Goal: Navigation & Orientation: Find specific page/section

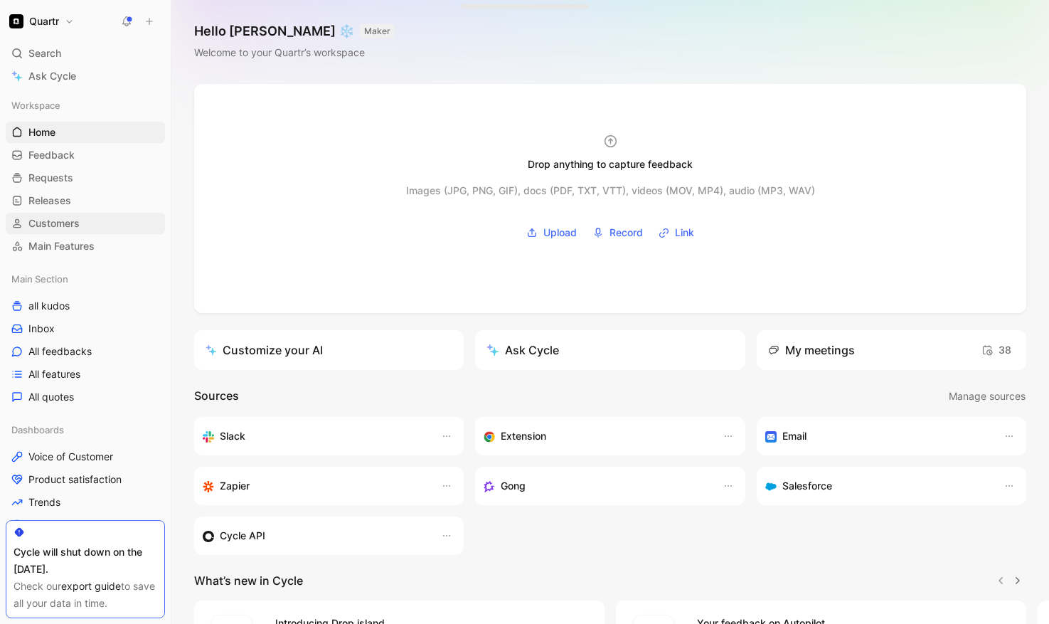
click at [75, 222] on span "Customers" at bounding box center [53, 223] width 51 height 14
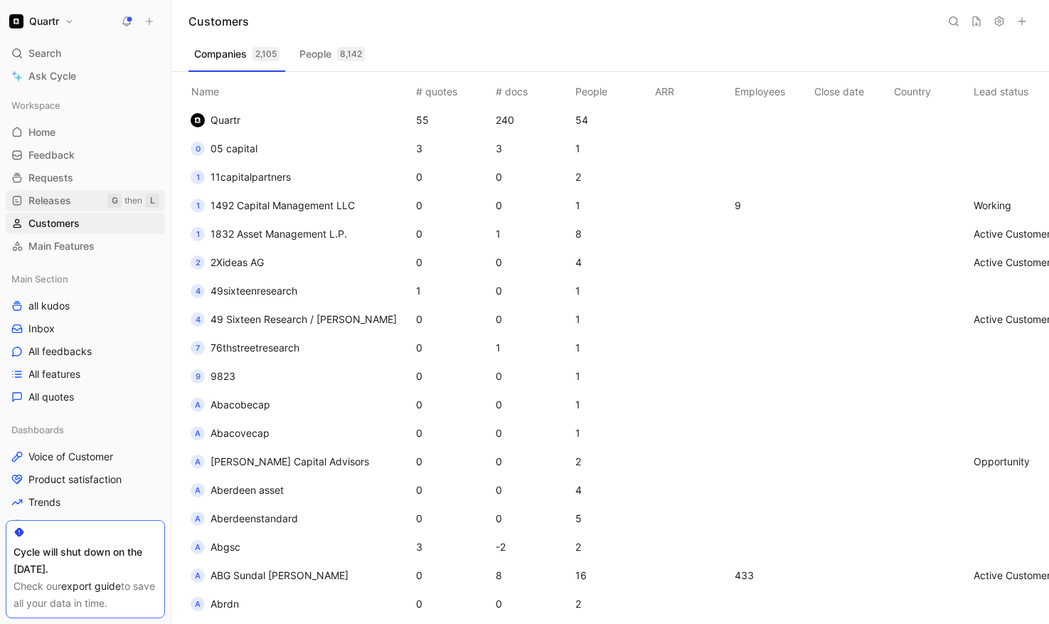
click at [67, 202] on span "Releases" at bounding box center [49, 200] width 43 height 14
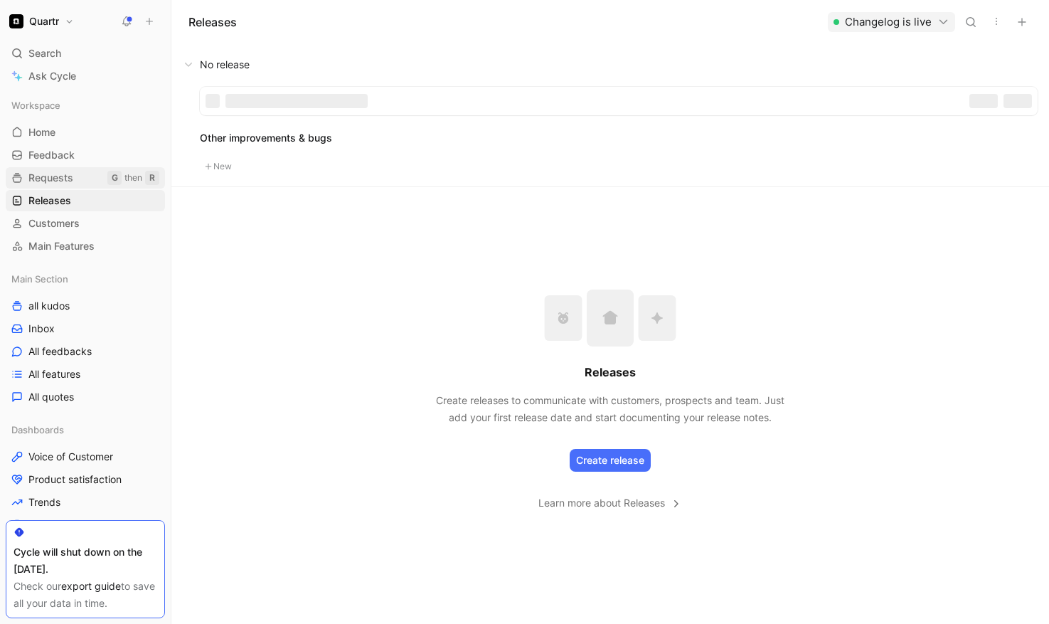
click at [58, 176] on span "Requests" at bounding box center [50, 178] width 45 height 14
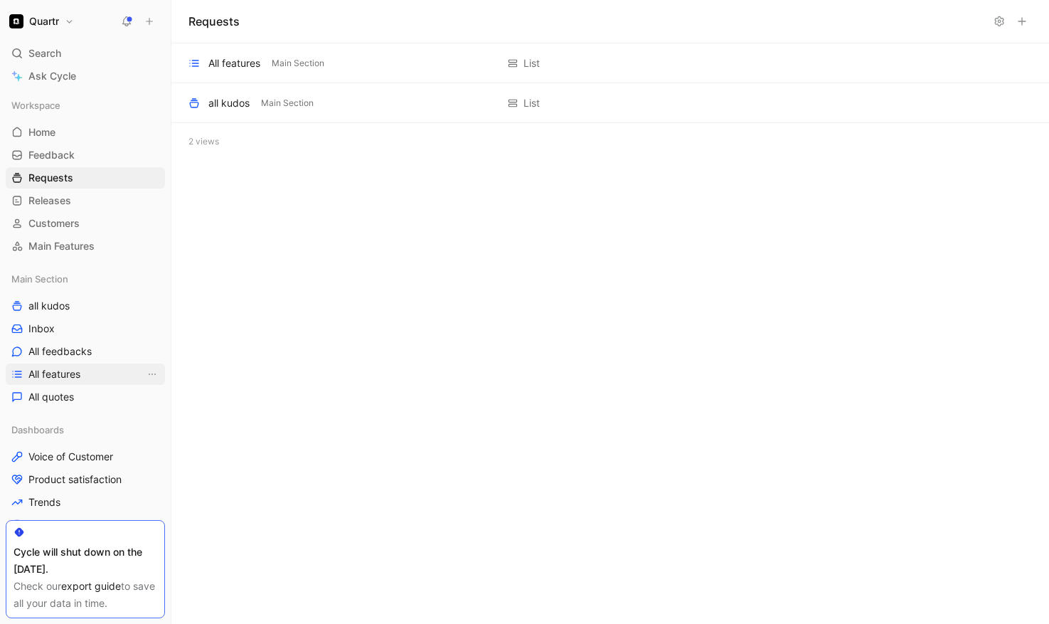
click at [54, 378] on span "All features" at bounding box center [54, 374] width 52 height 14
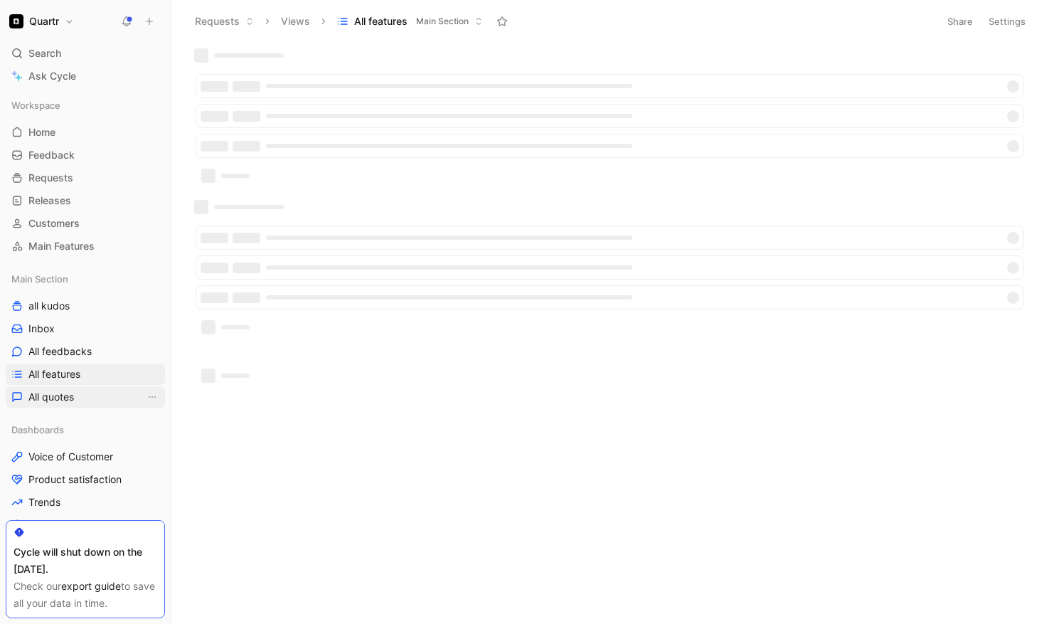
click at [53, 396] on span "All quotes" at bounding box center [51, 397] width 46 height 14
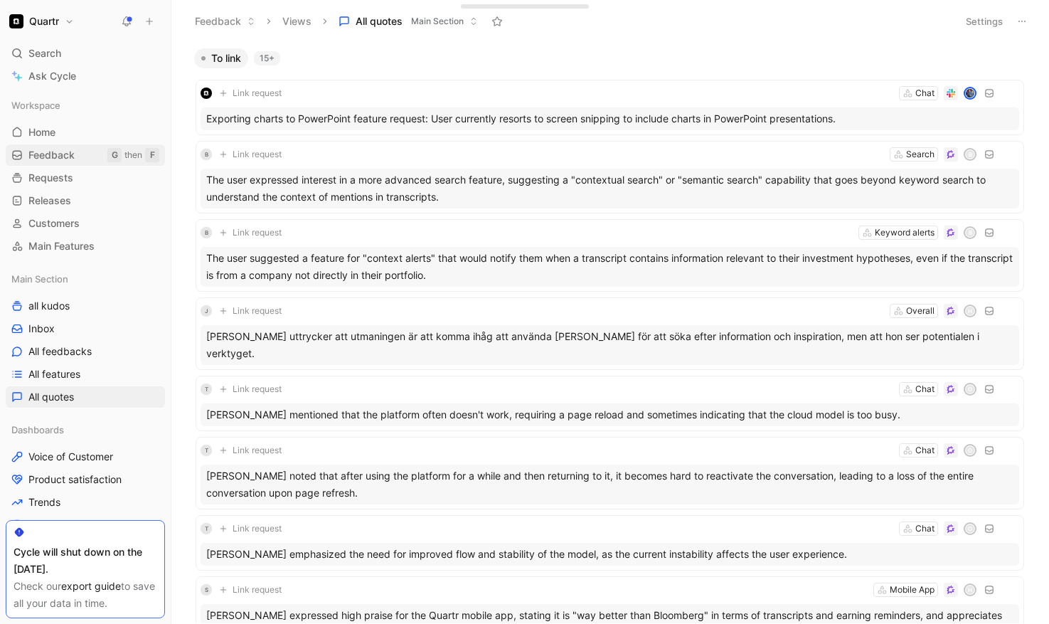
click at [50, 153] on span "Feedback" at bounding box center [51, 155] width 46 height 14
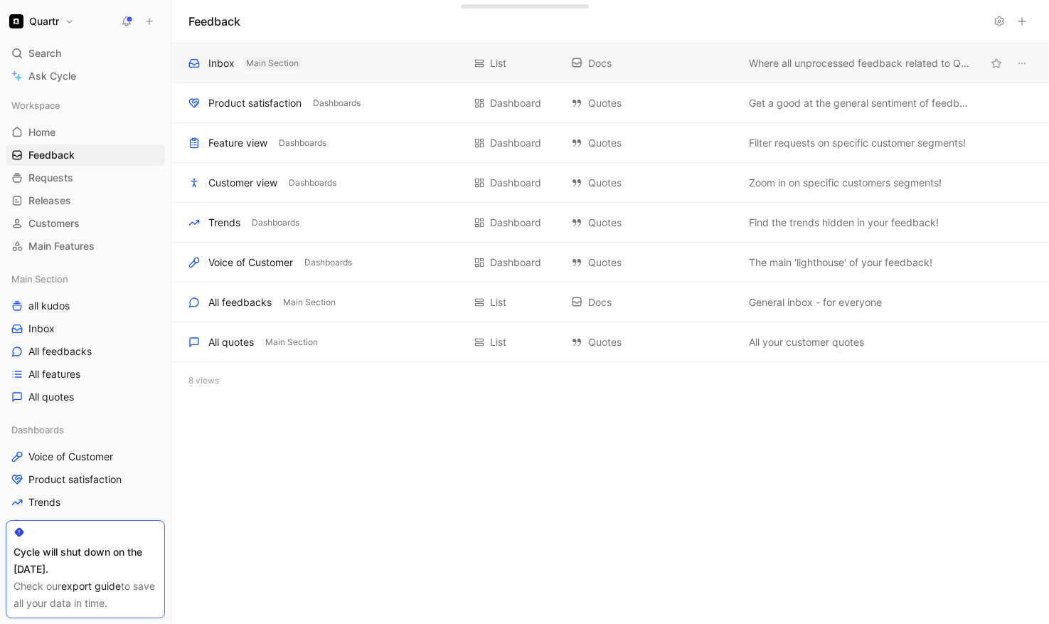
click at [244, 63] on button "Main Section" at bounding box center [272, 63] width 58 height 13
click at [212, 63] on div "Inbox" at bounding box center [221, 63] width 26 height 17
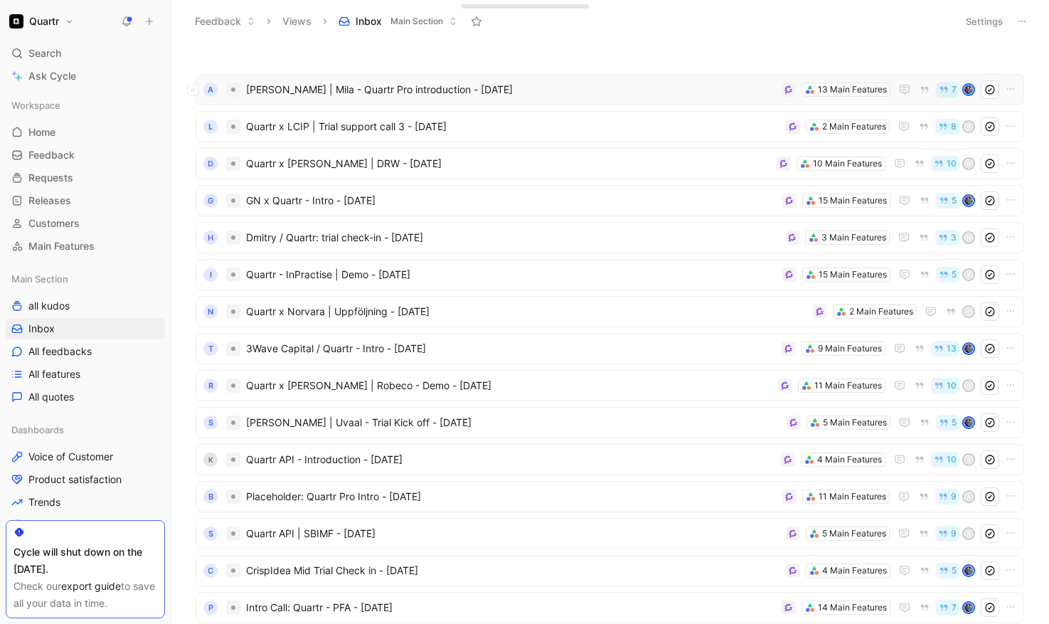
click at [520, 88] on span "Ian | Mila - Quartr Pro introduction - 9/18/2025" at bounding box center [511, 89] width 530 height 17
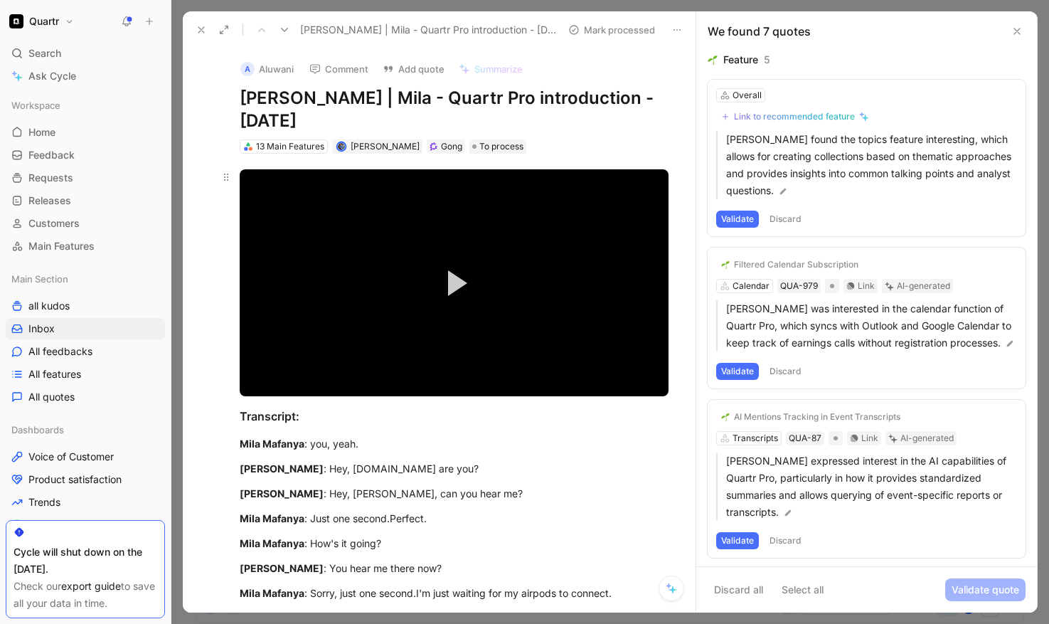
click at [446, 263] on button "Play Video" at bounding box center [454, 283] width 64 height 64
click at [284, 363] on div "Loaded : 6.15% 03:11 03:11" at bounding box center [454, 364] width 429 height 2
click at [303, 363] on div "Loaded : 21.26% 04:38 03:21" at bounding box center [454, 364] width 429 height 2
click at [329, 363] on div "Loaded : 21.26% 06:30 06:30" at bounding box center [454, 364] width 429 height 2
click at [253, 381] on span "Video Player" at bounding box center [253, 381] width 26 height 0
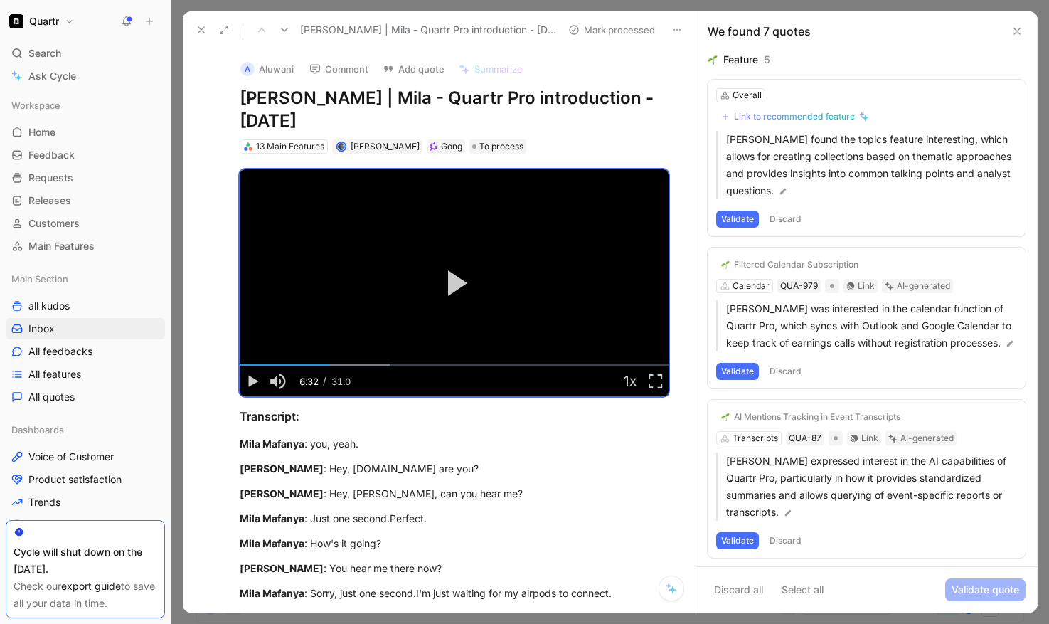
click at [203, 25] on icon at bounding box center [201, 29] width 11 height 11
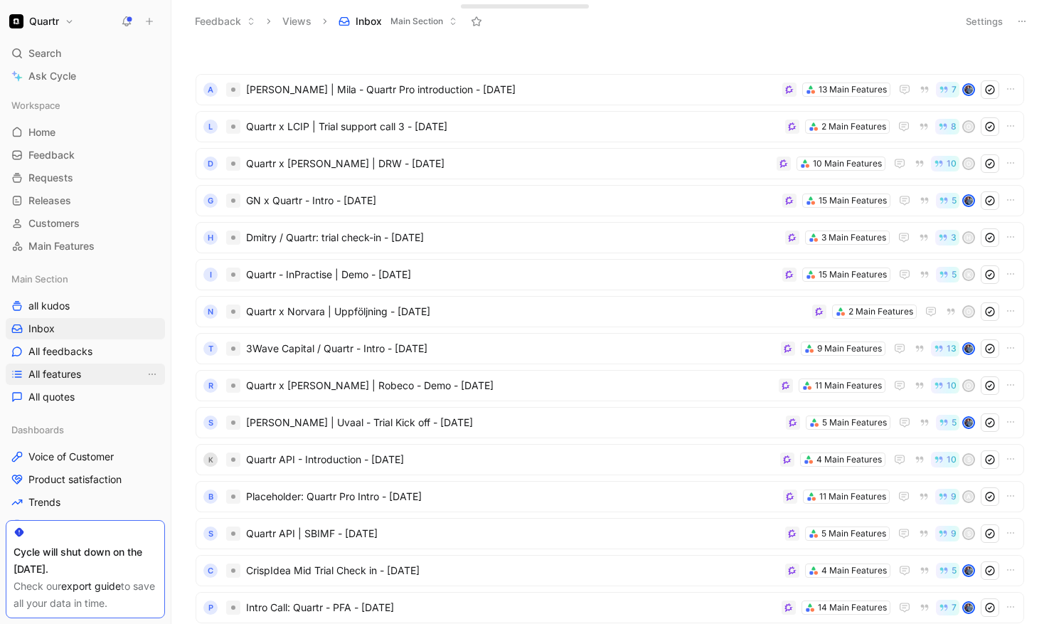
click at [60, 373] on span "All features" at bounding box center [54, 374] width 53 height 14
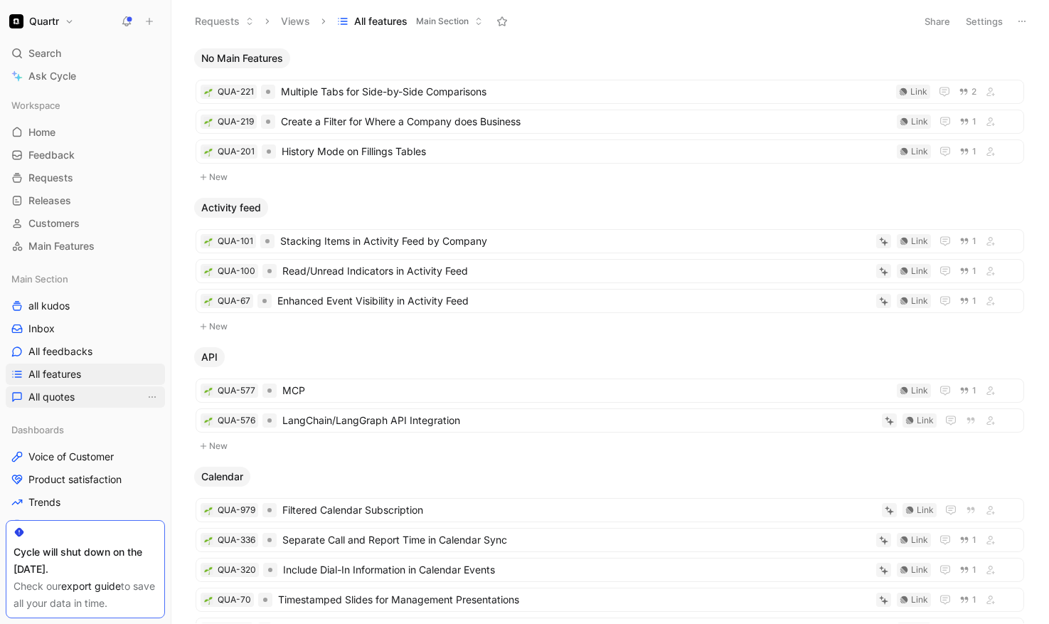
click at [55, 390] on span "All quotes" at bounding box center [51, 397] width 46 height 14
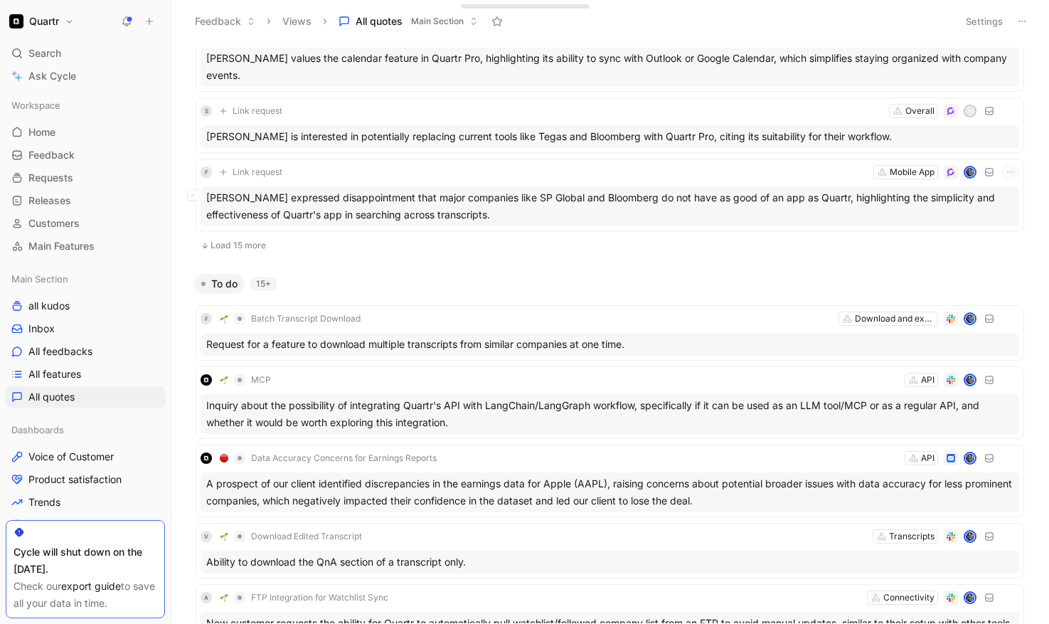
scroll to position [808, 0]
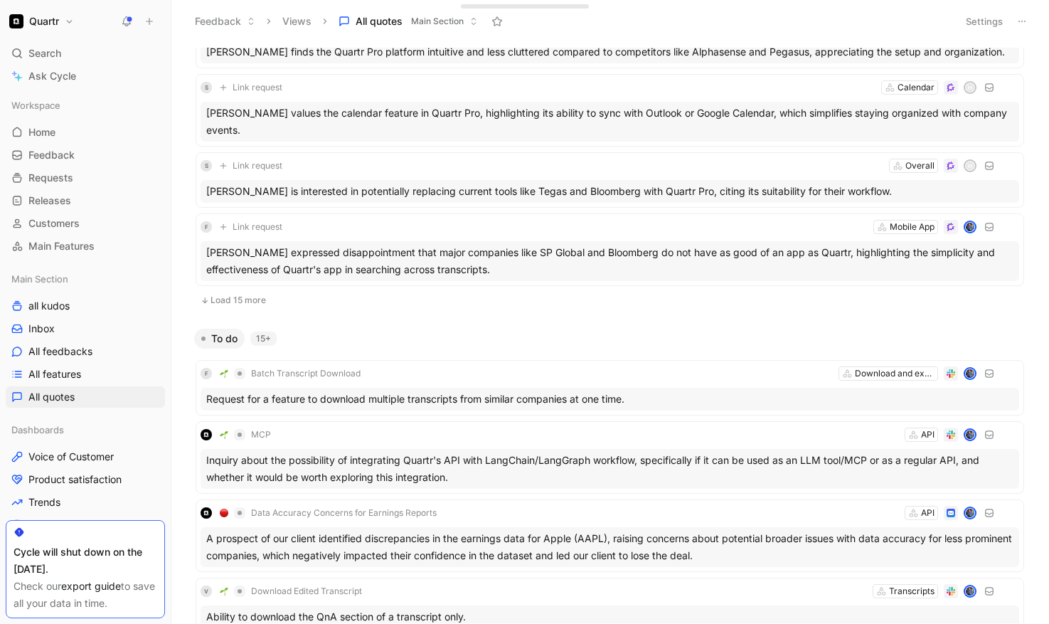
click at [247, 298] on button "Load 15 more" at bounding box center [610, 300] width 828 height 17
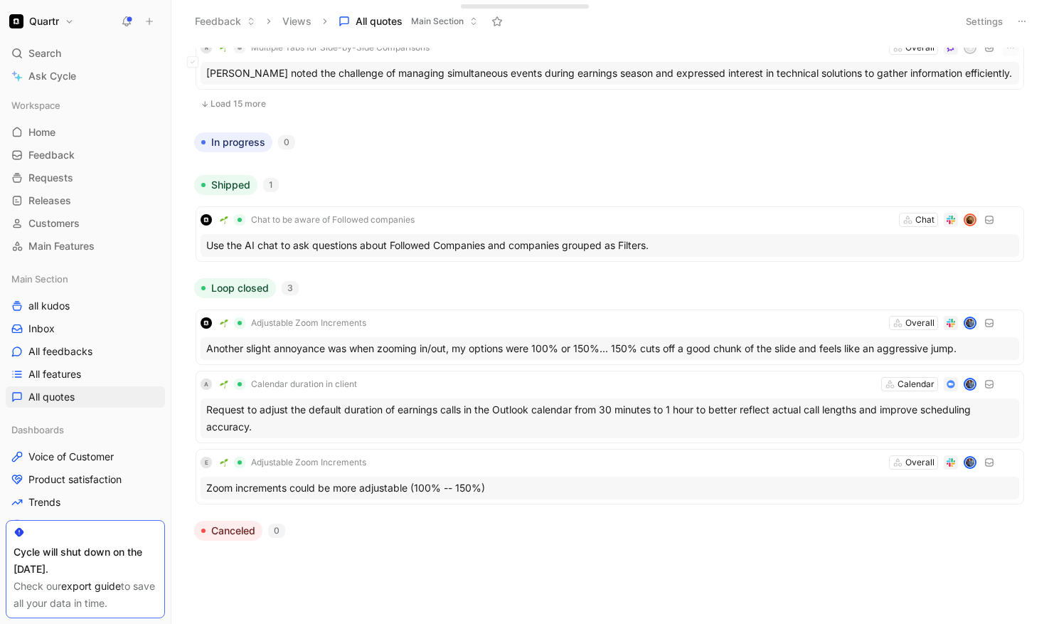
scroll to position [2928, 0]
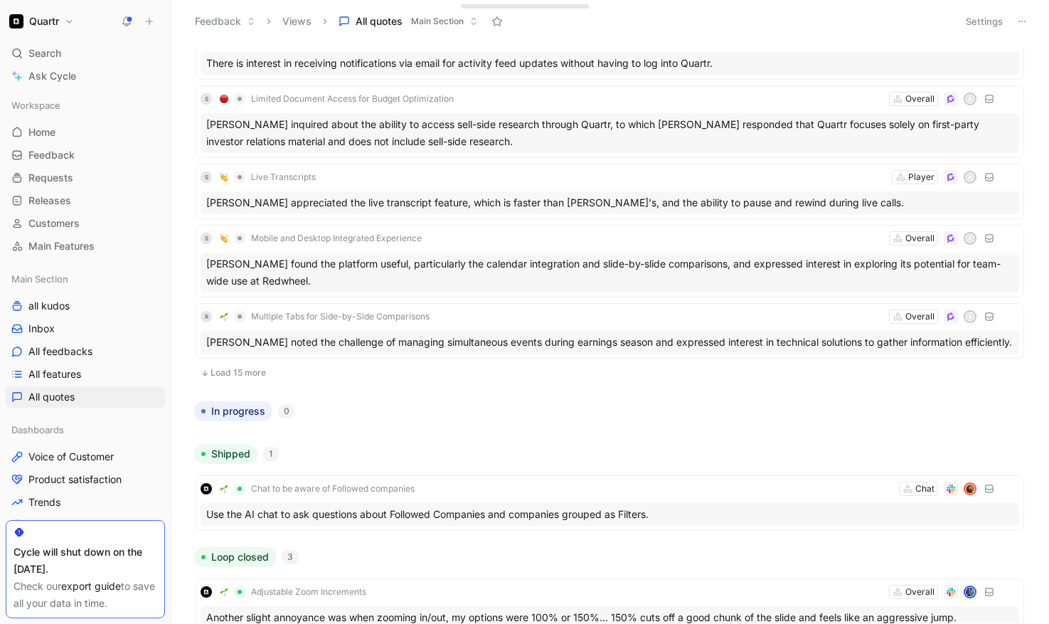
click at [242, 381] on button "Load 15 more" at bounding box center [610, 372] width 828 height 17
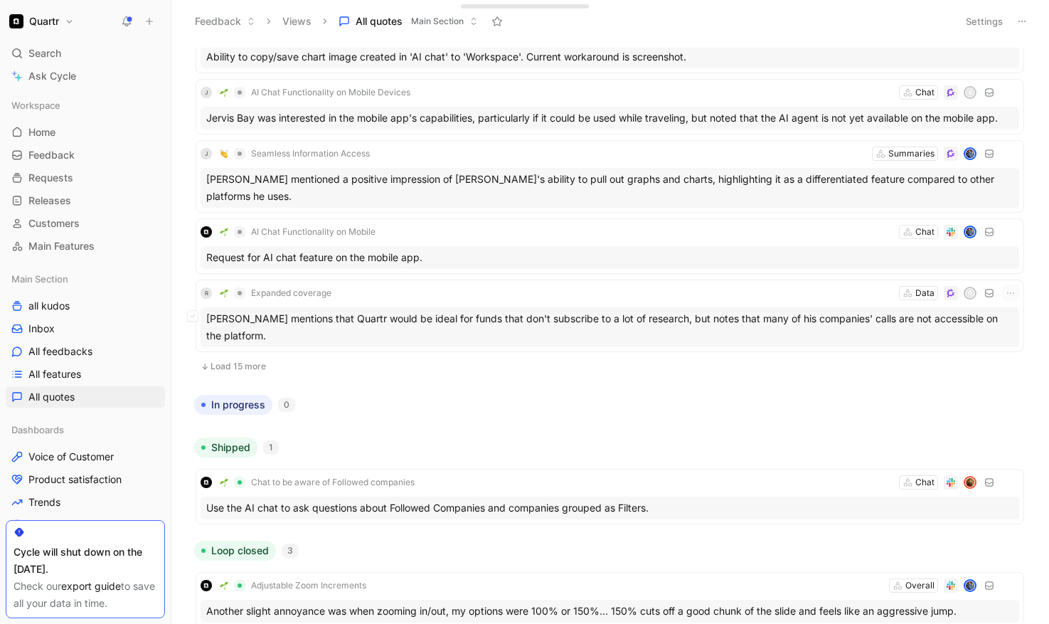
scroll to position [4049, 0]
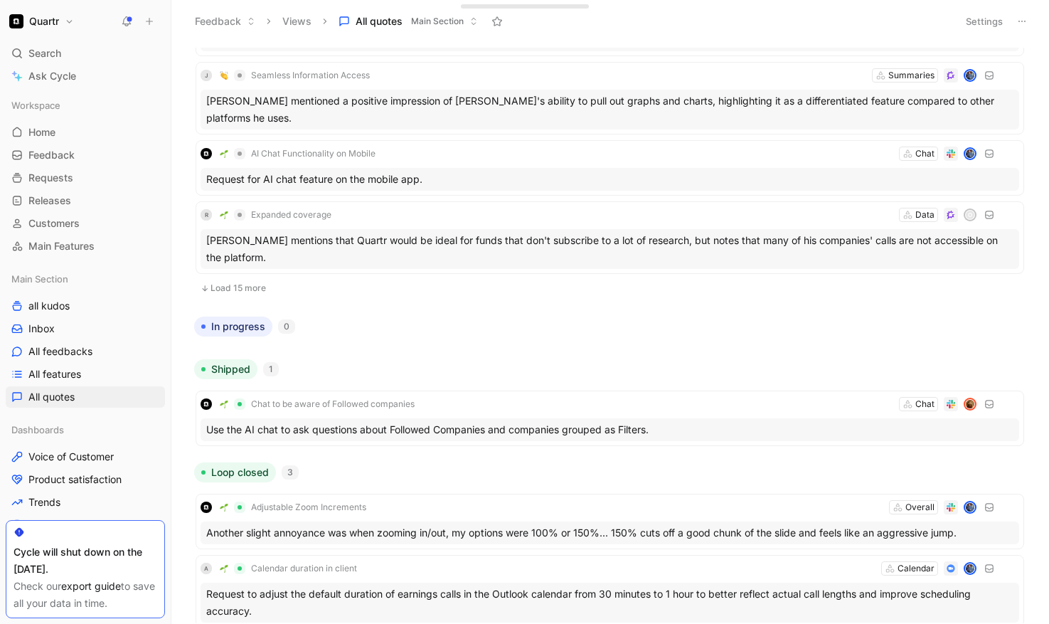
click at [242, 279] on button "Load 15 more" at bounding box center [610, 287] width 828 height 17
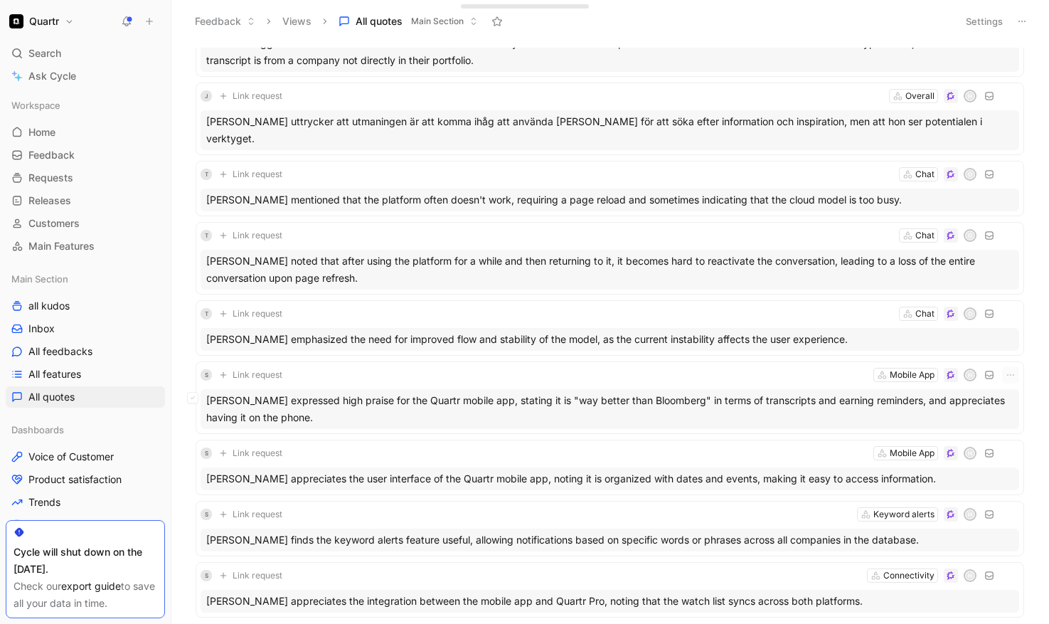
scroll to position [0, 0]
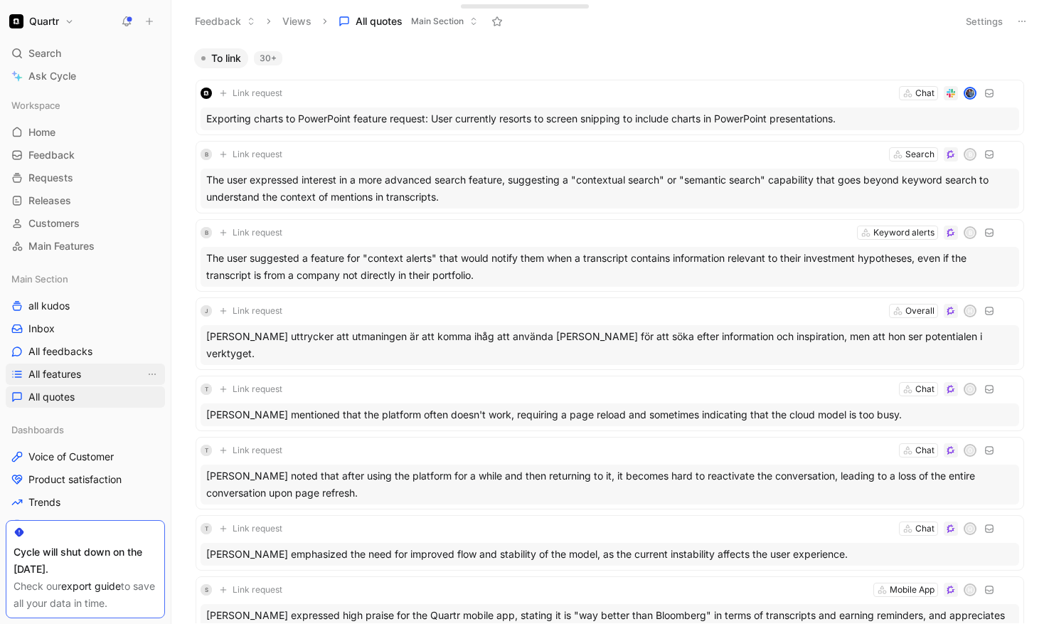
click at [85, 369] on link "All features" at bounding box center [85, 373] width 159 height 21
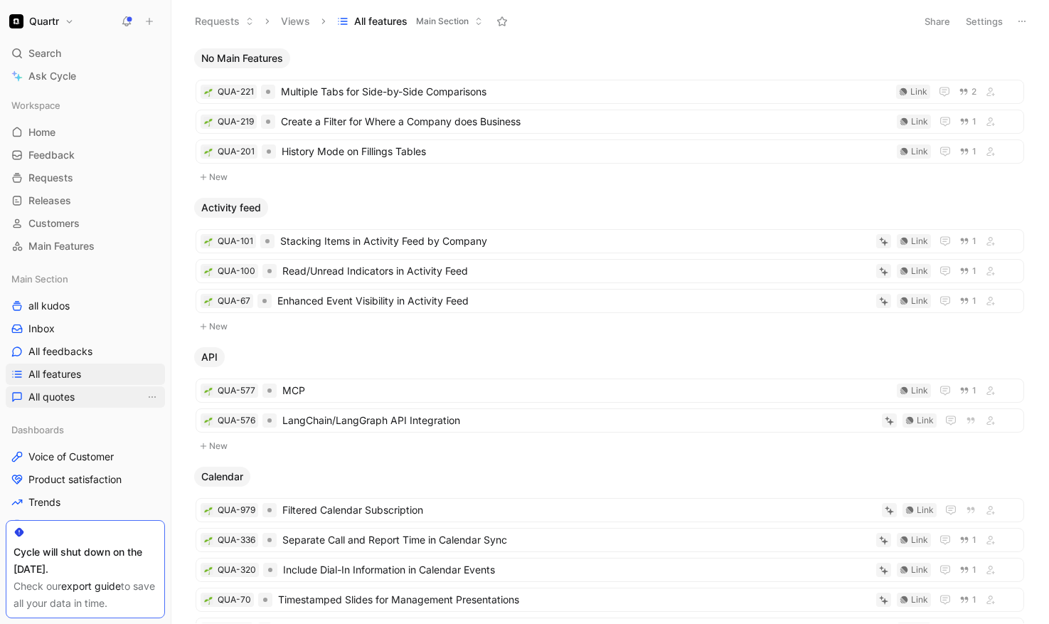
click at [53, 395] on span "All quotes" at bounding box center [51, 397] width 46 height 14
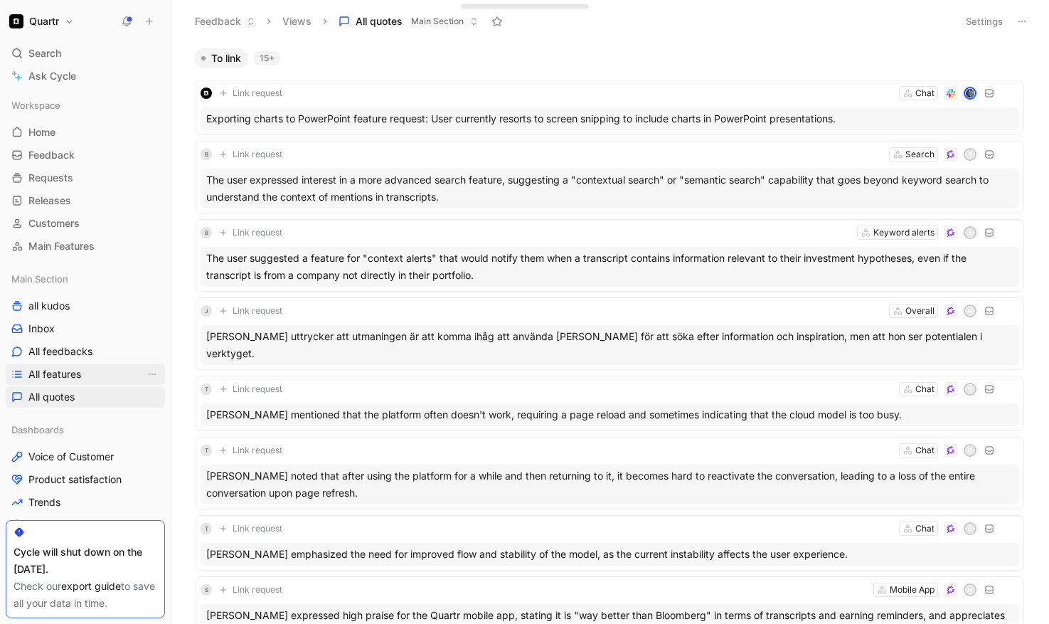
click at [57, 383] on link "All features" at bounding box center [85, 373] width 159 height 21
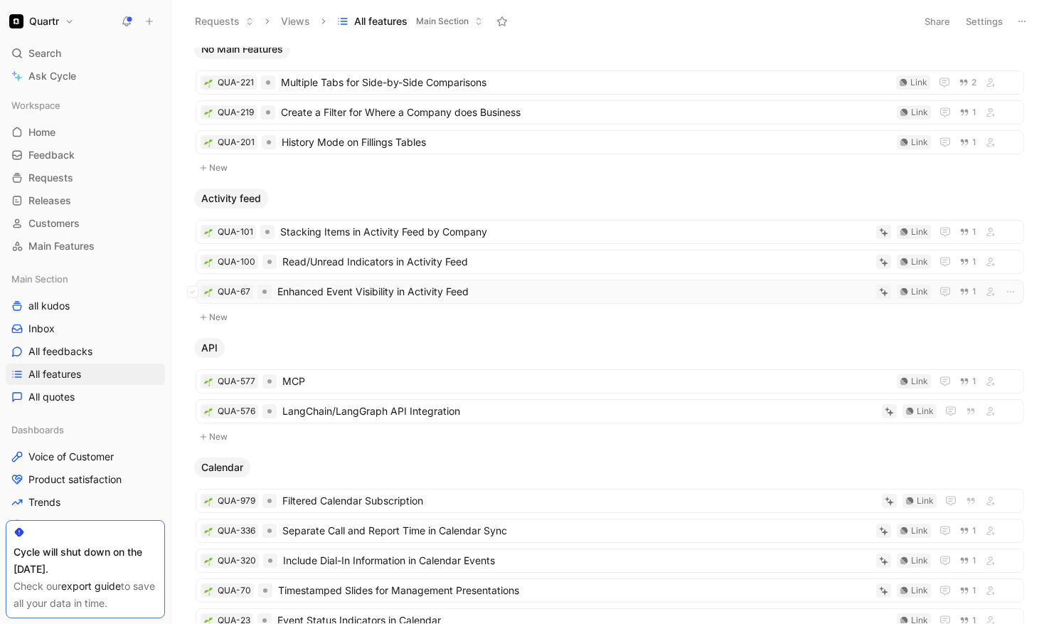
scroll to position [10, 0]
click at [481, 260] on span "Read/Unread Indicators in Activity Feed" at bounding box center [576, 260] width 588 height 17
